Goal: Task Accomplishment & Management: Use online tool/utility

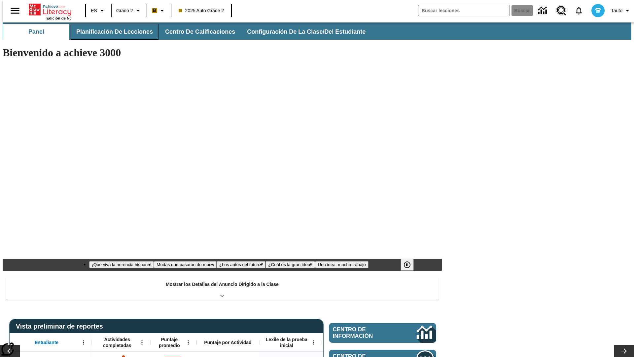
click at [111, 32] on button "Planificación de lecciones" at bounding box center [115, 32] width 88 height 16
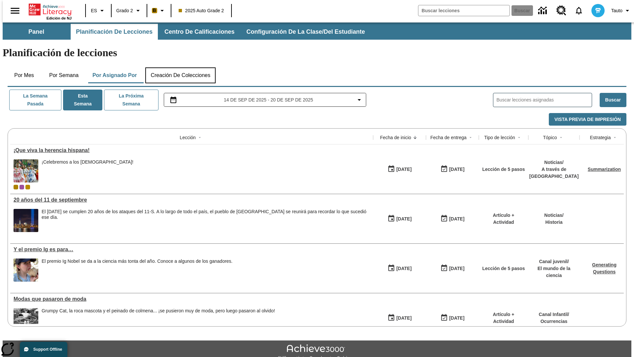
click at [180, 67] on button "Creación de colecciones" at bounding box center [180, 75] width 70 height 16
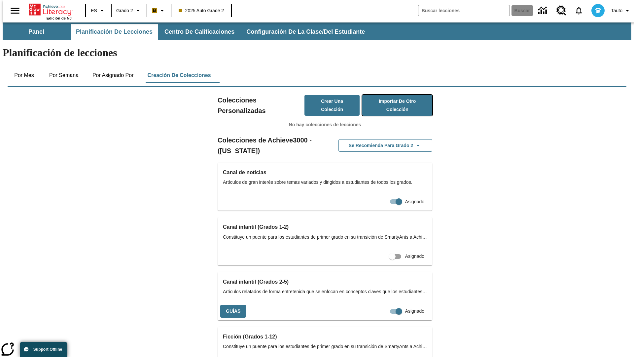
click at [388, 95] on button "Importar de otro Colección" at bounding box center [397, 105] width 70 height 21
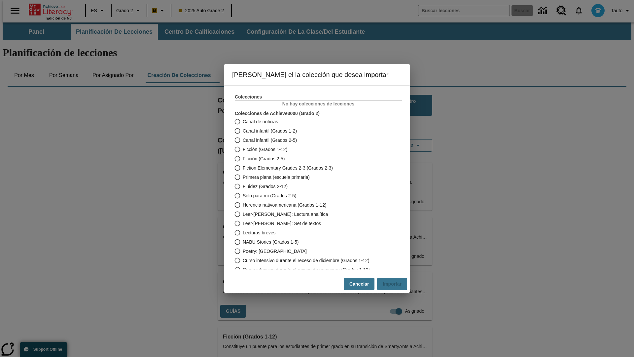
click at [314, 168] on span "Fiction Elementary Grades 2-3 (Grados 2-3)" at bounding box center [288, 167] width 90 height 7
click at [243, 168] on input "Fiction Elementary Grades 2-3 (Grados 2-3)" at bounding box center [237, 167] width 12 height 9
radio input "true"
click at [395, 284] on button "Importar" at bounding box center [392, 283] width 30 height 13
